Goal: Information Seeking & Learning: Learn about a topic

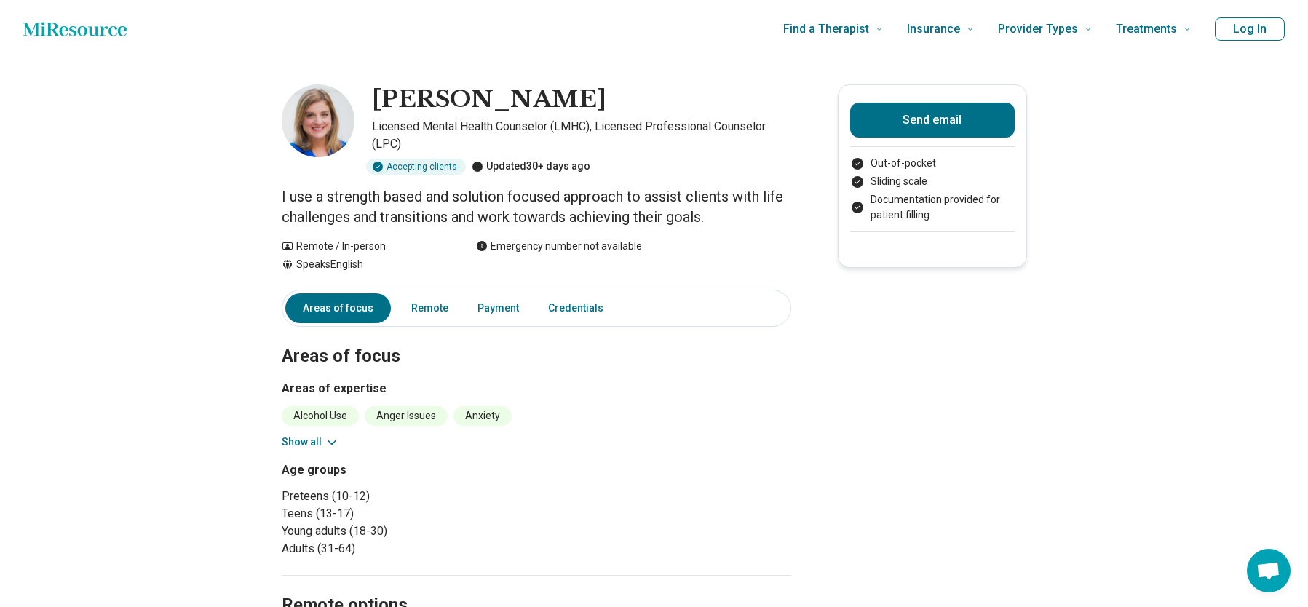
click at [333, 439] on icon at bounding box center [332, 442] width 15 height 15
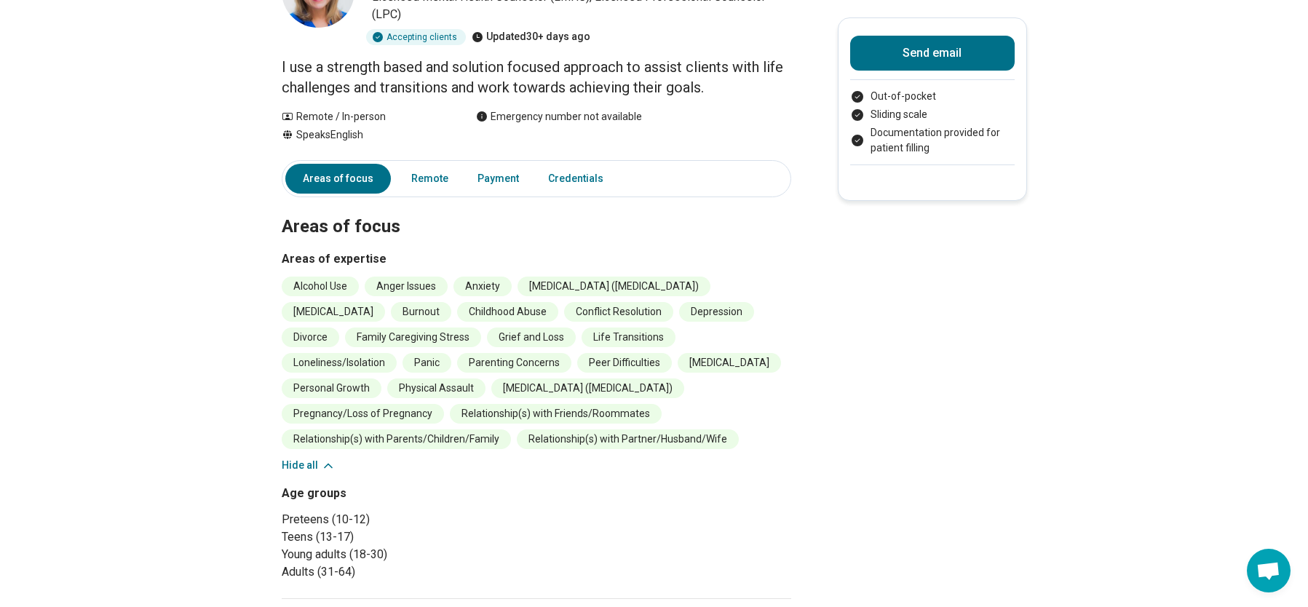
scroll to position [143, 0]
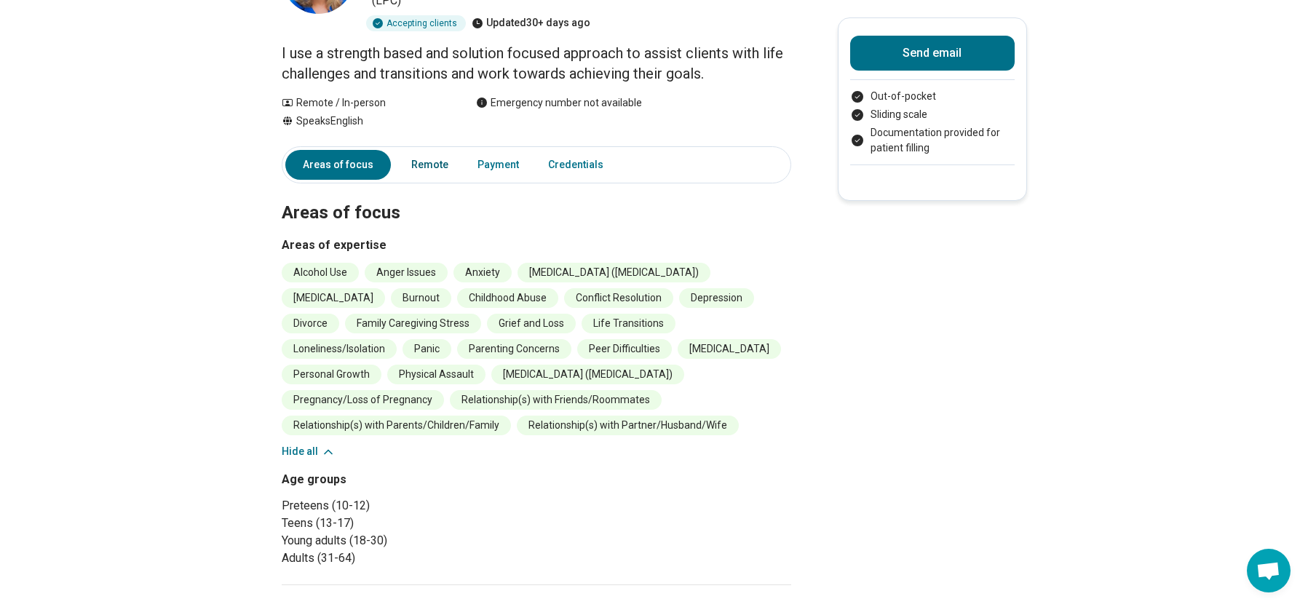
click at [435, 166] on link "Remote" at bounding box center [430, 165] width 55 height 30
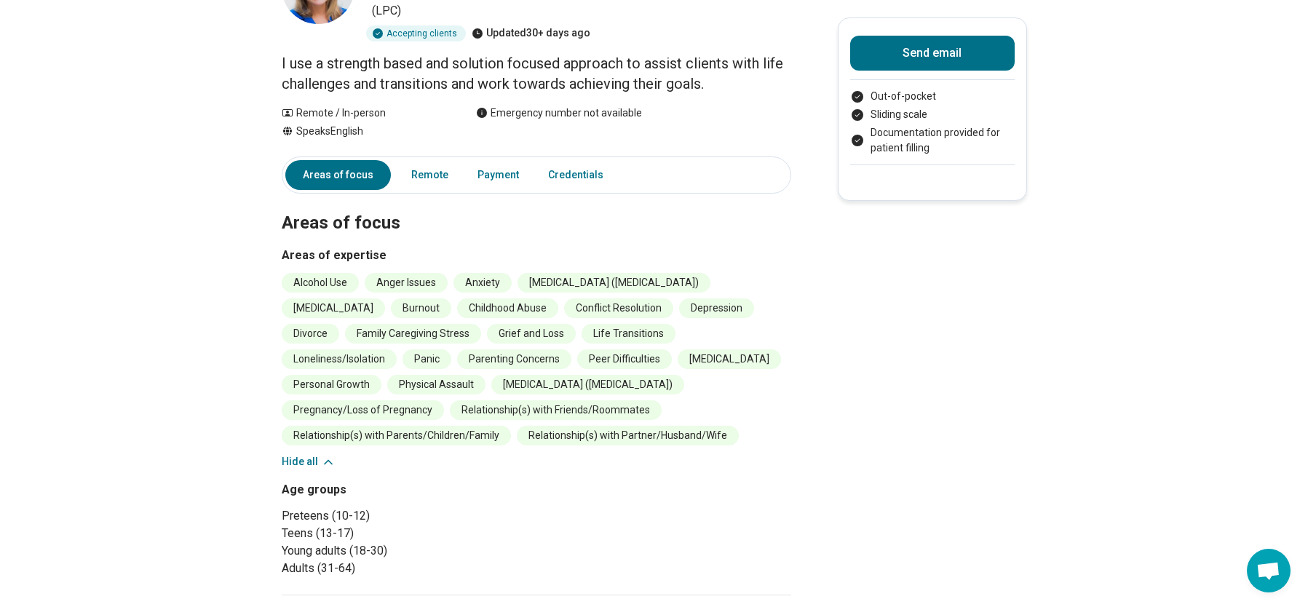
scroll to position [0, 0]
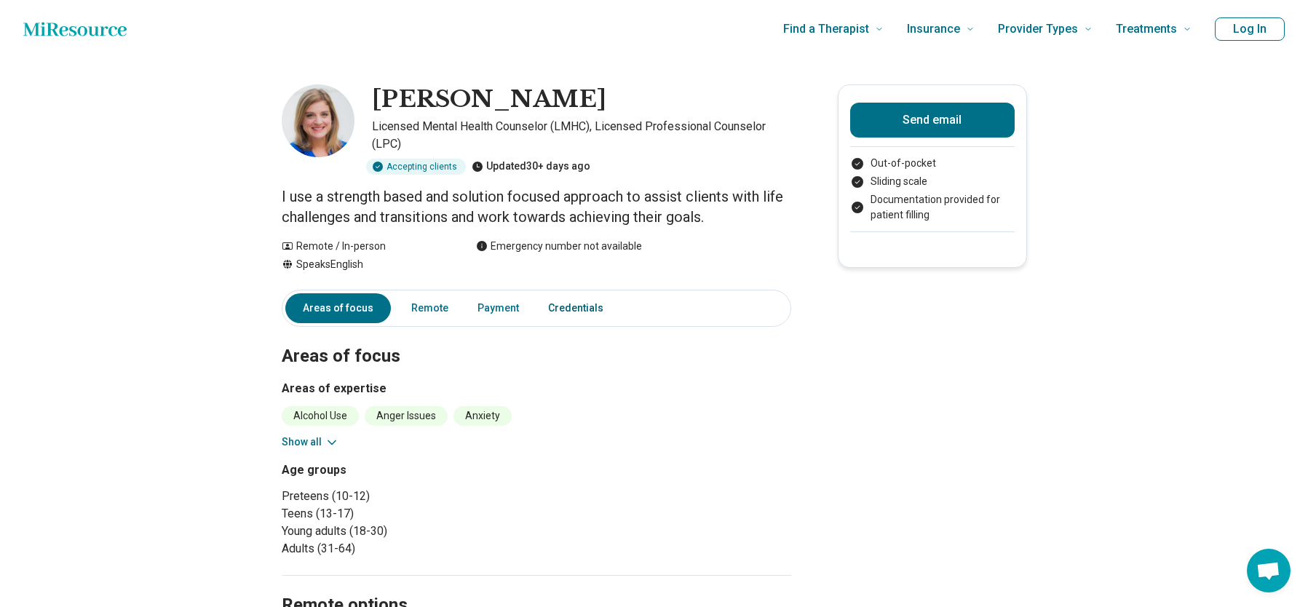
click at [571, 309] on link "Credentials" at bounding box center [580, 308] width 82 height 30
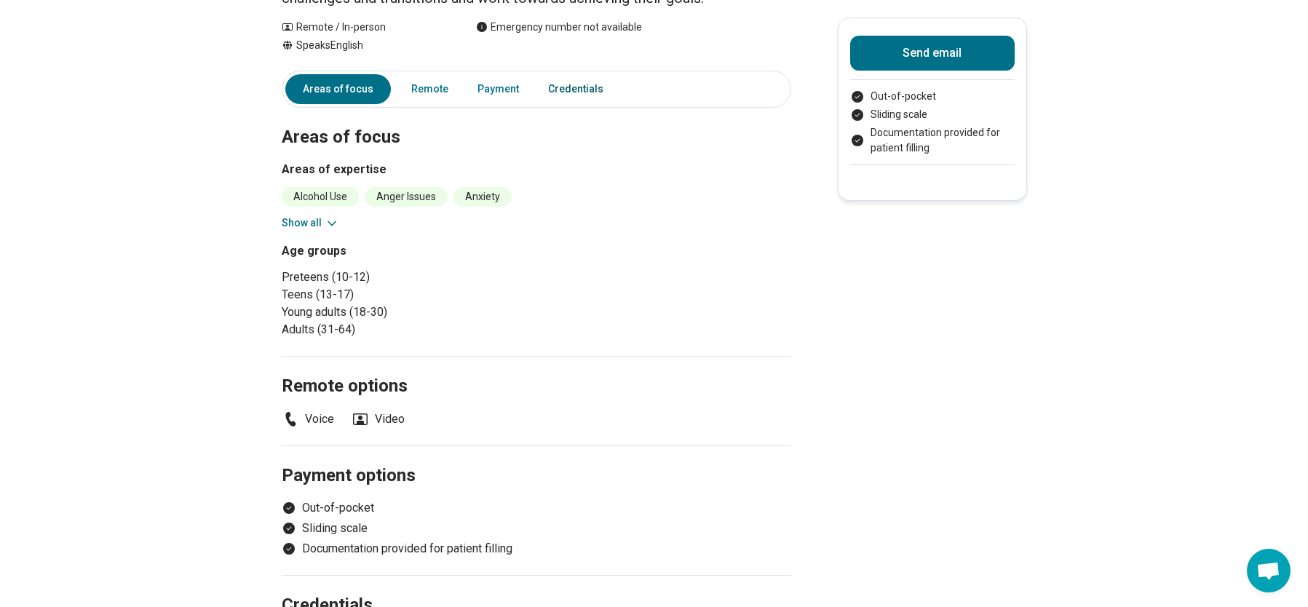
scroll to position [226, 0]
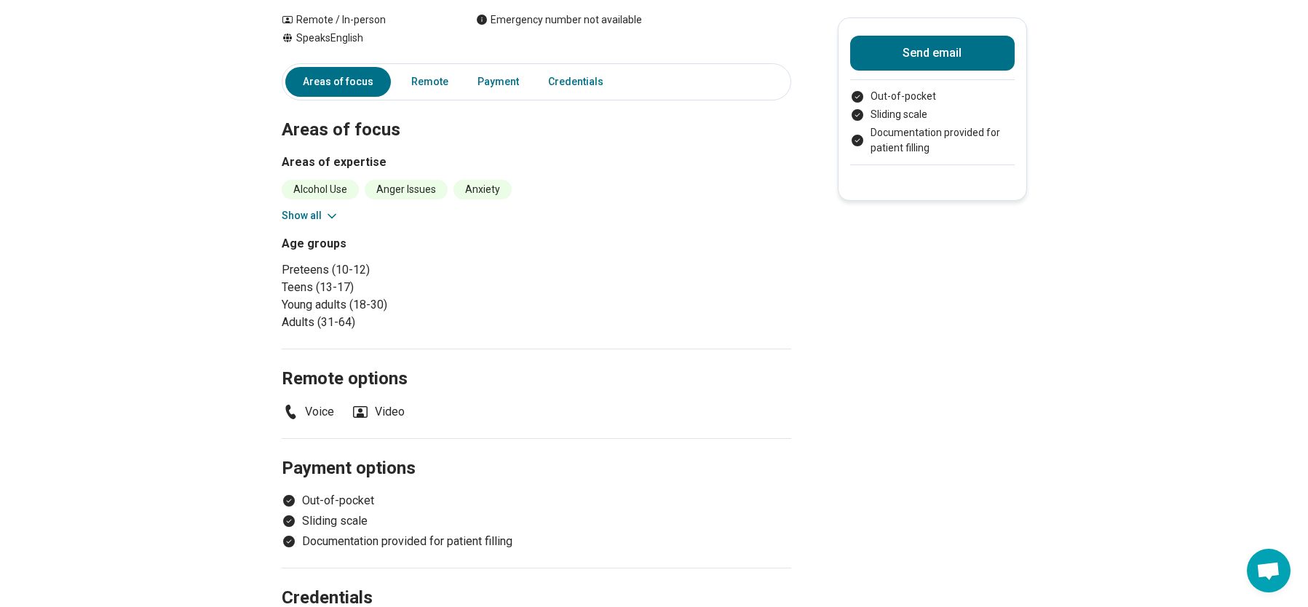
click at [294, 410] on icon at bounding box center [290, 411] width 17 height 17
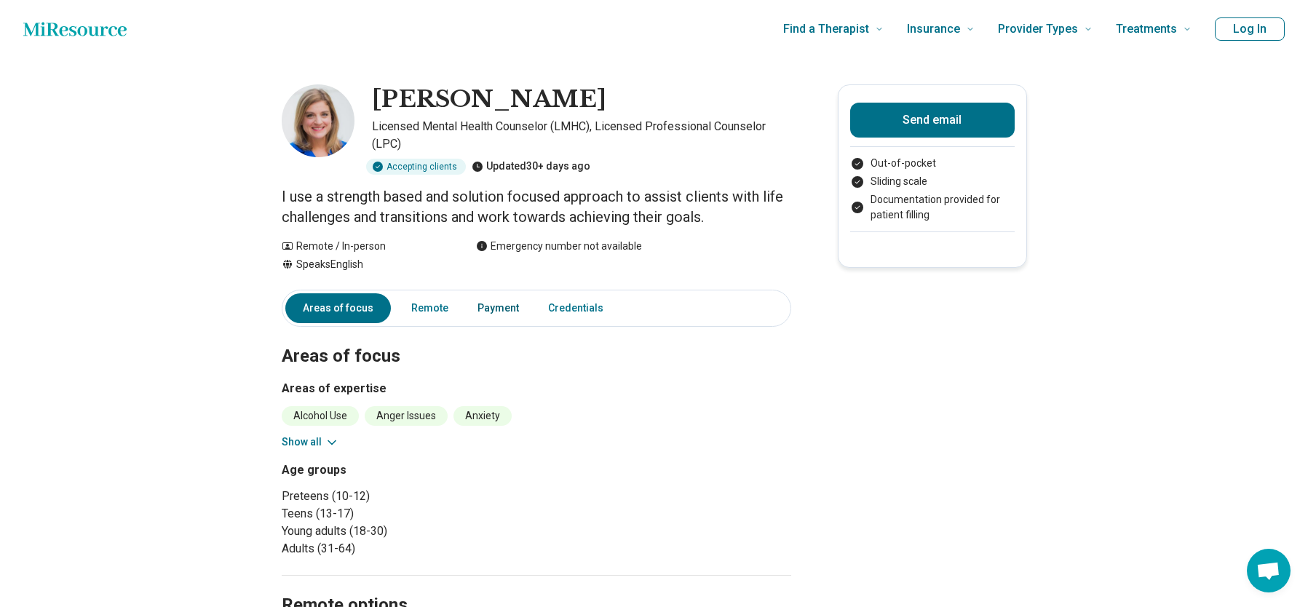
scroll to position [0, 1]
